Goal: Download file/media

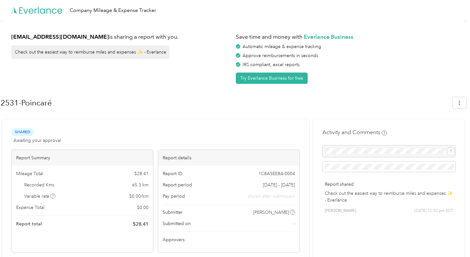
click at [412, 51] on div "Save time and money with Everlance Business Automatic mileage & expense trackin…" at bounding box center [346, 57] width 220 height 54
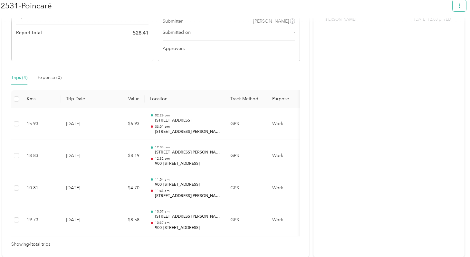
click at [460, 7] on button "button" at bounding box center [459, 5] width 14 height 11
click at [448, 37] on span "Download" at bounding box center [443, 40] width 21 height 7
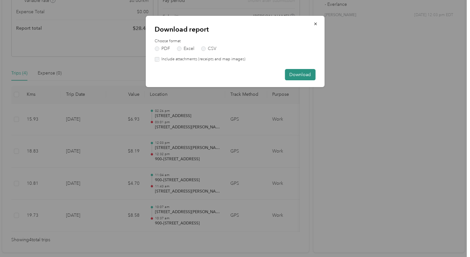
click at [292, 79] on button "Download" at bounding box center [300, 74] width 31 height 11
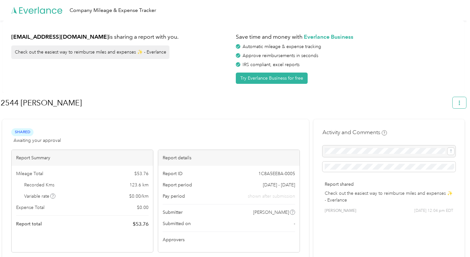
click at [456, 100] on button "button" at bounding box center [459, 102] width 14 height 11
click at [452, 129] on span "Download" at bounding box center [443, 132] width 21 height 7
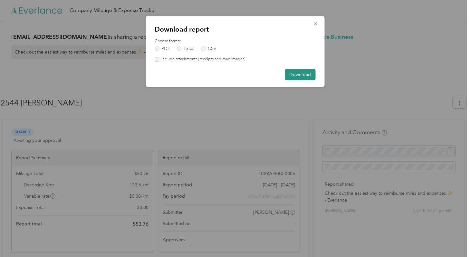
click at [287, 75] on button "Download" at bounding box center [300, 74] width 31 height 11
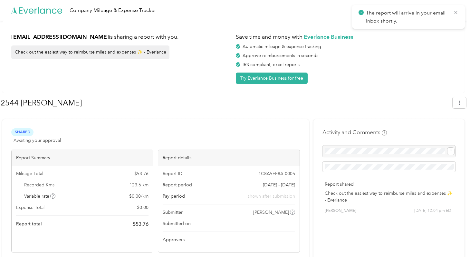
click at [429, 58] on div "Approve reimbursements in seconds" at bounding box center [346, 55] width 220 height 7
click at [431, 25] on div "[EMAIL_ADDRESS][DOMAIN_NAME] is sharing a report with you. Check out the easies…" at bounding box center [233, 57] width 462 height 72
click at [449, 44] on div "Automatic mileage & expense tracking" at bounding box center [346, 46] width 220 height 7
